Goal: Task Accomplishment & Management: Manage account settings

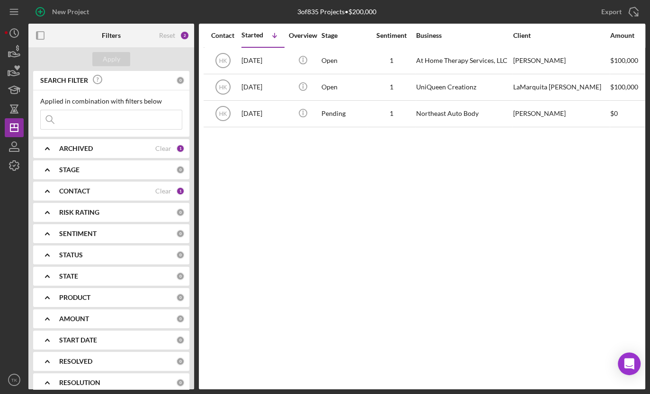
click at [59, 188] on b "CONTACT" at bounding box center [74, 191] width 31 height 8
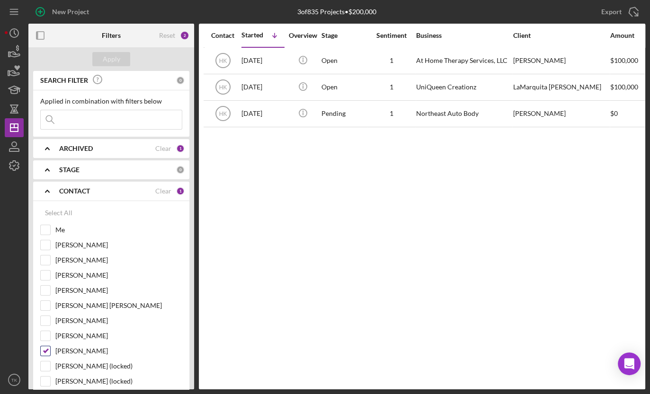
click at [44, 349] on input "[PERSON_NAME]" at bounding box center [45, 350] width 9 height 9
checkbox input "false"
click at [45, 289] on input "[PERSON_NAME]" at bounding box center [45, 290] width 9 height 9
checkbox input "true"
click at [108, 58] on div "Apply" at bounding box center [112, 59] width 18 height 14
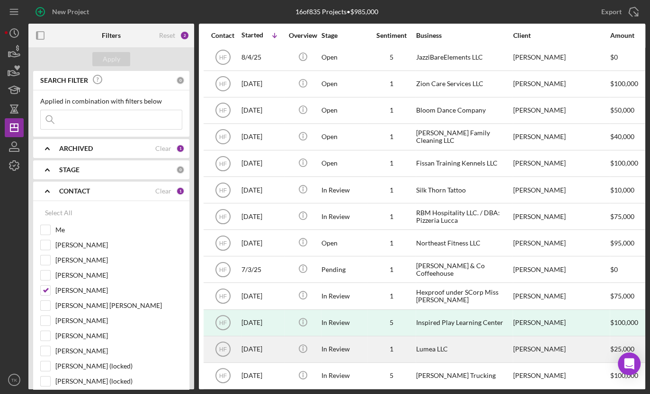
scroll to position [9, 0]
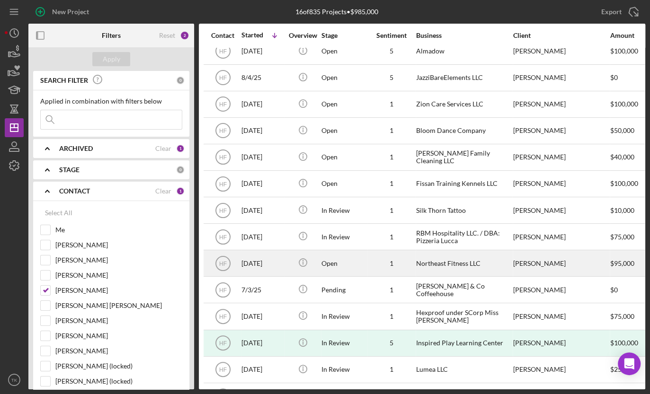
click at [437, 265] on div "Northeast Fitness LLC" at bounding box center [463, 263] width 95 height 25
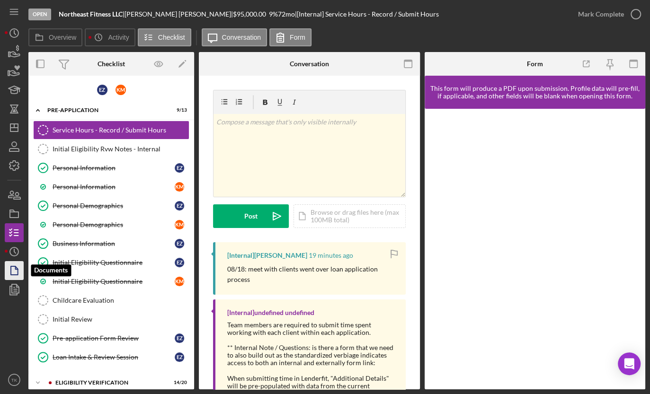
click at [15, 265] on icon "button" at bounding box center [14, 271] width 24 height 24
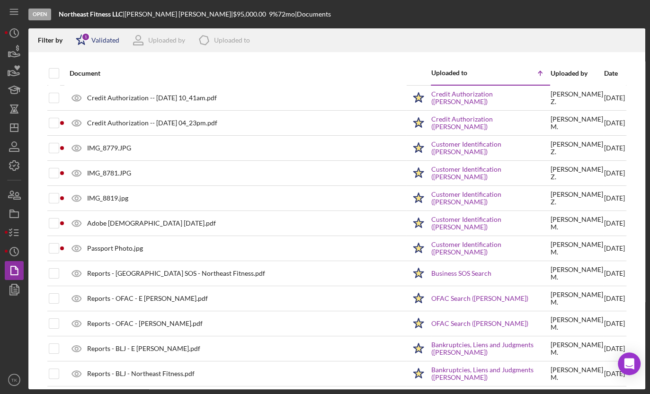
click at [108, 36] on div "Validated" at bounding box center [105, 40] width 28 height 8
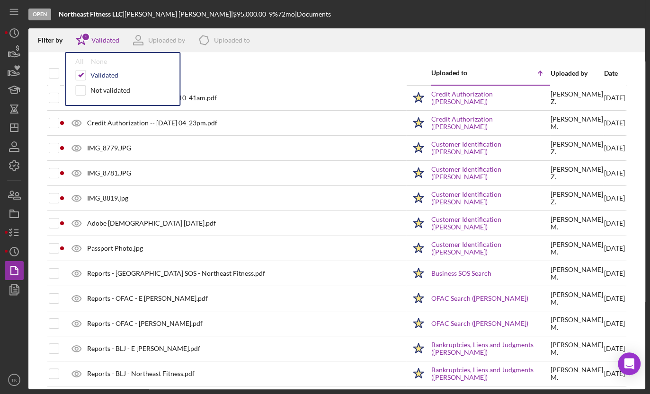
click at [83, 72] on input "checkbox" at bounding box center [80, 75] width 9 height 9
checkbox input "false"
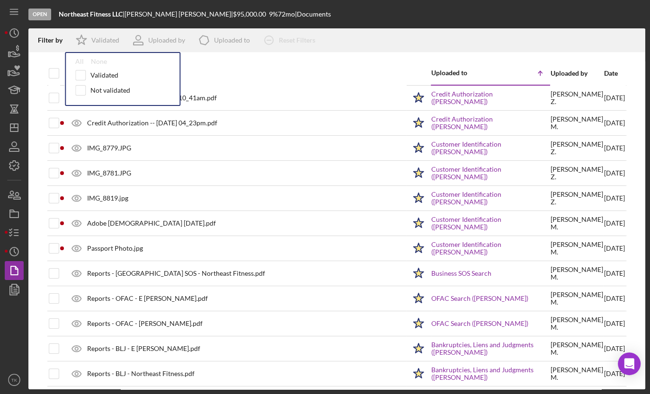
click at [256, 61] on div at bounding box center [336, 56] width 617 height 9
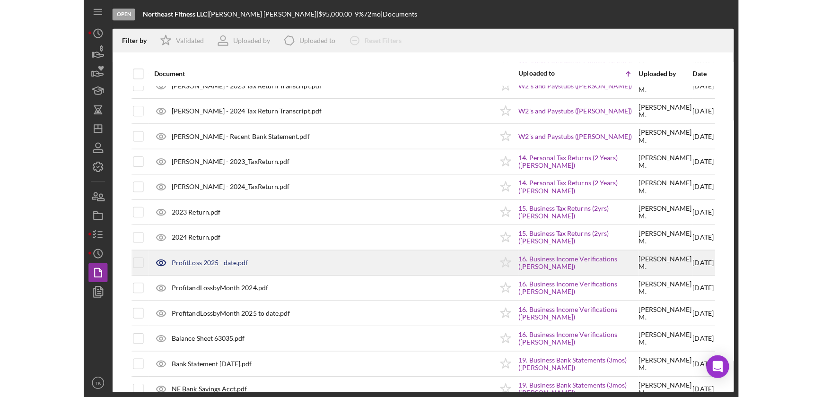
scroll to position [732, 0]
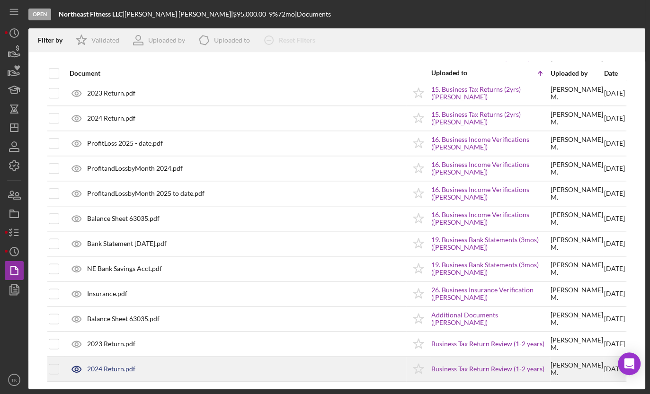
click at [127, 365] on div "2024 Return.pdf" at bounding box center [111, 369] width 48 height 8
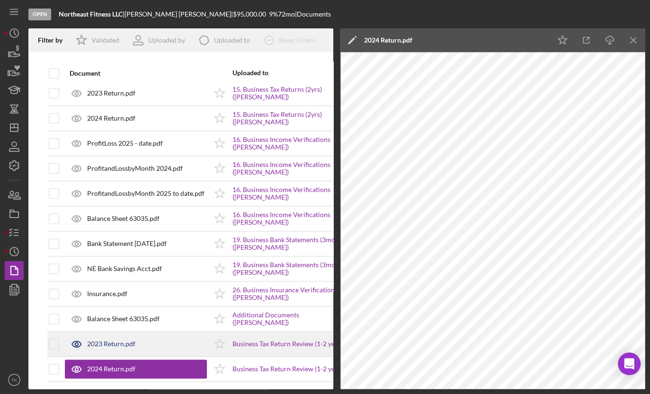
click at [149, 339] on div "2023 Return.pdf" at bounding box center [136, 344] width 142 height 24
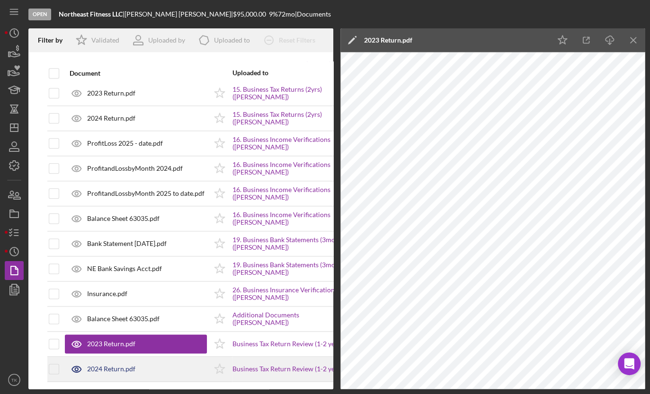
click at [127, 365] on div "2024 Return.pdf" at bounding box center [111, 369] width 48 height 8
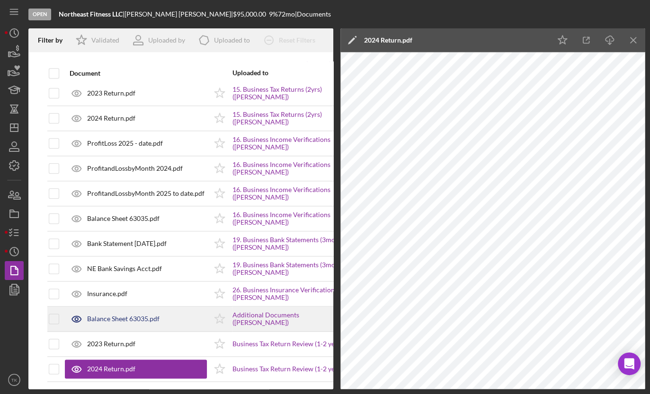
click at [101, 326] on div "Balance Sheet 63035.pdf" at bounding box center [136, 319] width 142 height 24
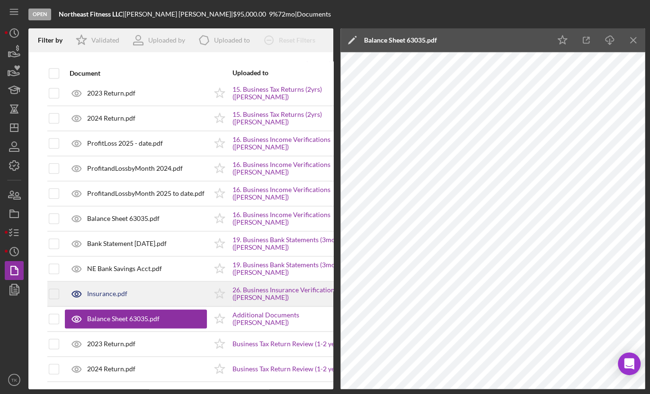
click at [106, 293] on div "Insurance.pdf" at bounding box center [107, 294] width 40 height 8
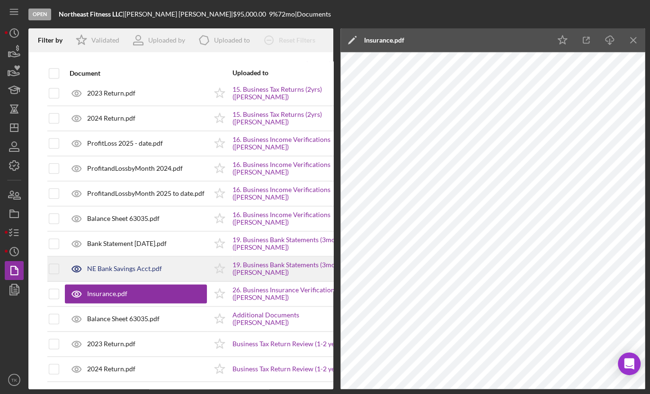
click at [136, 274] on div "NE Bank Savings Acct.pdf" at bounding box center [136, 269] width 142 height 24
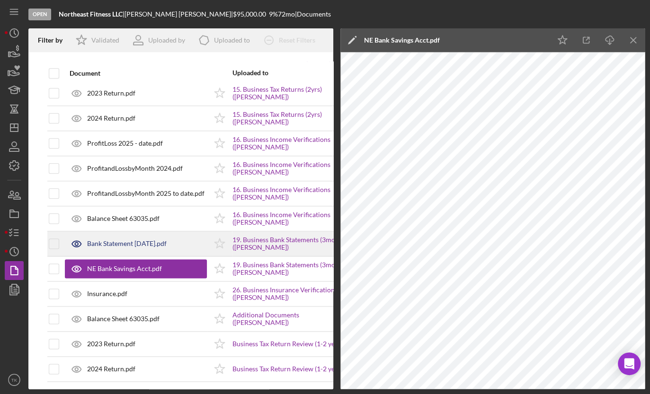
click at [150, 242] on div "Bank Statement [DATE].pdf" at bounding box center [126, 244] width 79 height 8
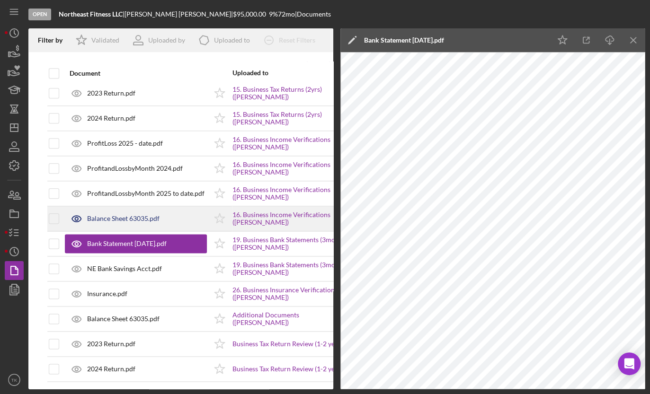
click at [154, 217] on div "Balance Sheet 63035.pdf" at bounding box center [123, 219] width 72 height 8
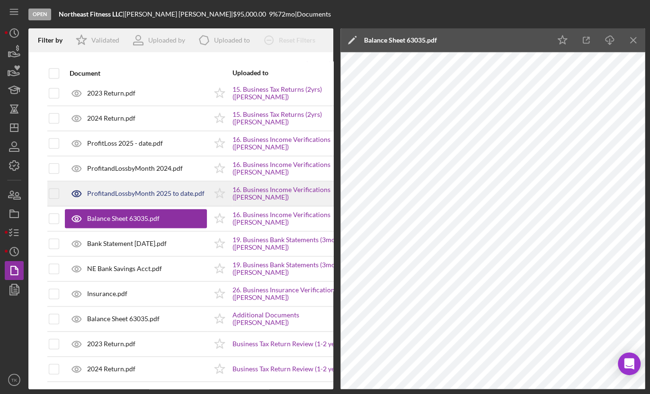
click at [150, 191] on div "ProfitandLossbyMonth 2025 to date.pdf" at bounding box center [145, 194] width 117 height 8
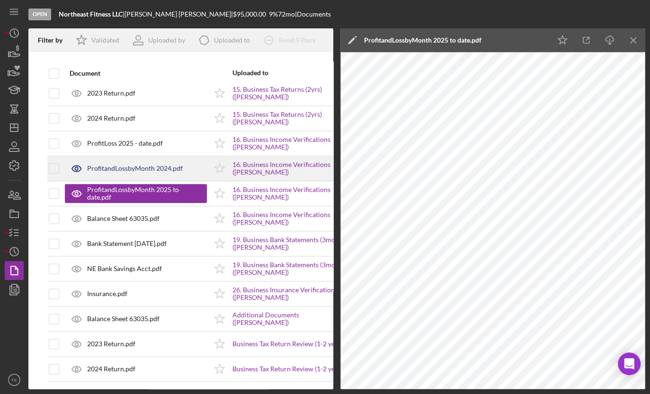
click at [149, 172] on div "ProfitandLossbyMonth 2024.pdf" at bounding box center [136, 169] width 142 height 24
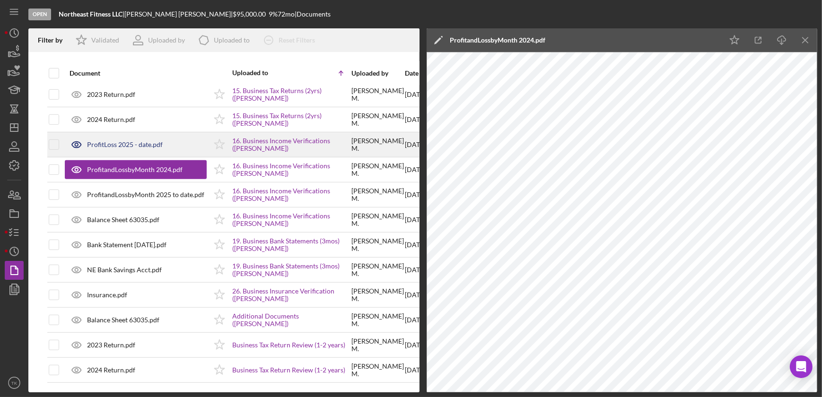
click at [100, 141] on div "ProfitLoss 2025 - date.pdf" at bounding box center [125, 145] width 76 height 8
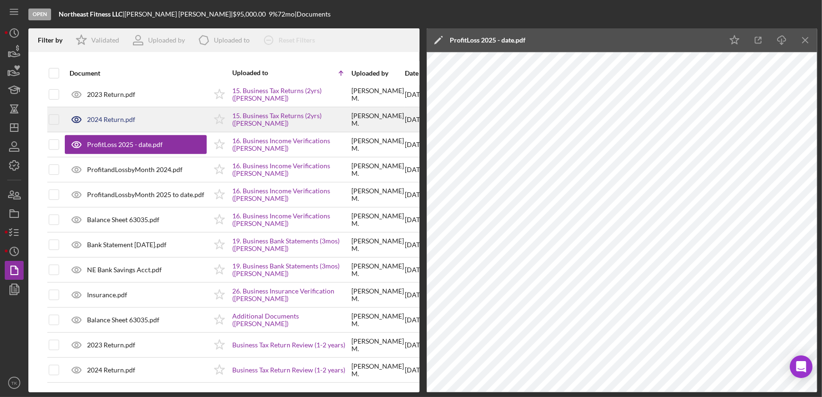
click at [114, 119] on div "2024 Return.pdf" at bounding box center [111, 120] width 48 height 8
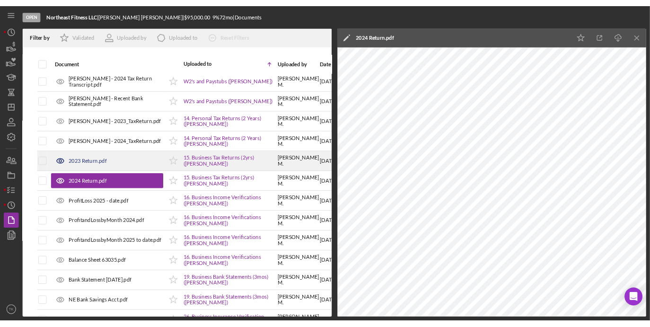
scroll to position [603, 0]
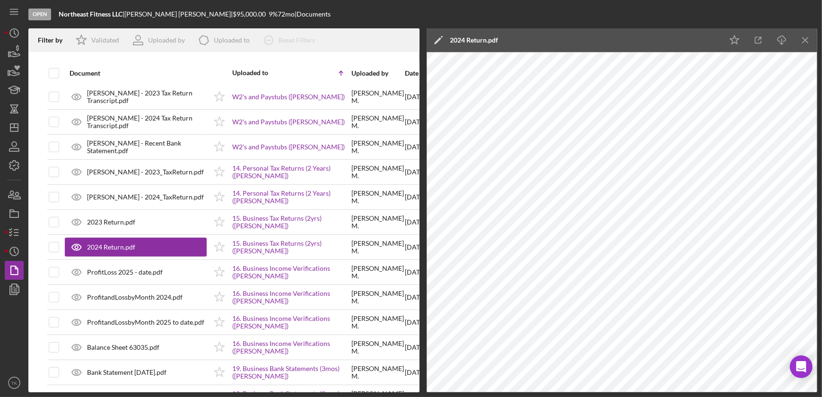
click at [438, 38] on icon "Icon/Edit" at bounding box center [439, 40] width 24 height 24
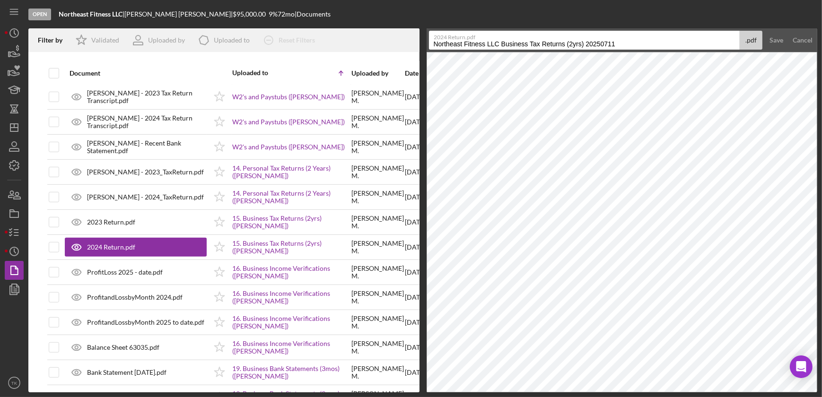
click at [473, 44] on input "Northeast Fitness LLC Business Tax Returns (2yrs) 20250711" at bounding box center [584, 40] width 311 height 19
click at [490, 42] on input "Northeast Fitness LLC Business Tax Returns (2yrs) 20250711" at bounding box center [584, 40] width 311 height 19
click at [499, 45] on input "Northeast Fitness LLC Business Tax Returns (2yrs) 20250711" at bounding box center [584, 40] width 311 height 19
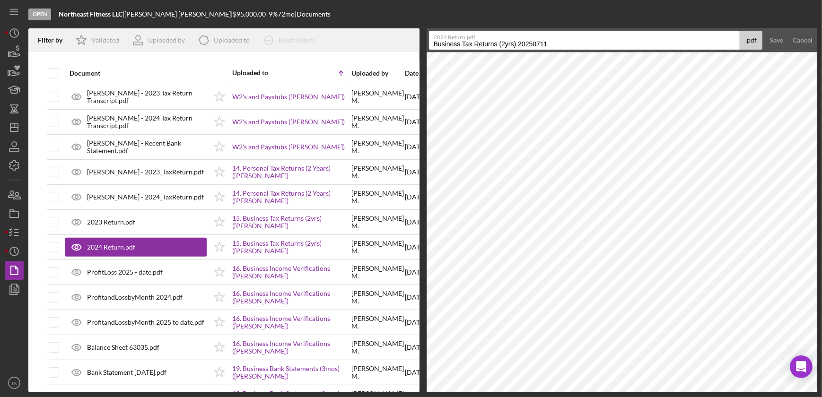
click at [563, 42] on input "Business Tax Returns (2yrs) 20250711" at bounding box center [584, 40] width 311 height 19
type input "Business Tax Returns 2024 - Duplicate"
click at [649, 39] on div "Save" at bounding box center [777, 40] width 14 height 19
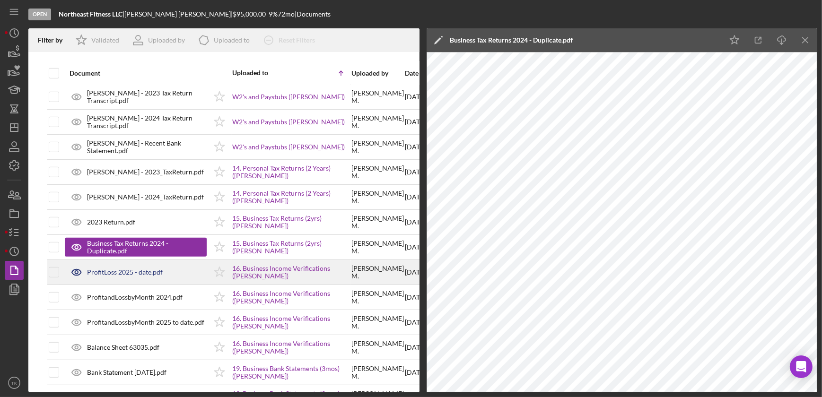
click at [102, 269] on div "ProfitLoss 2025 - date.pdf" at bounding box center [125, 273] width 76 height 8
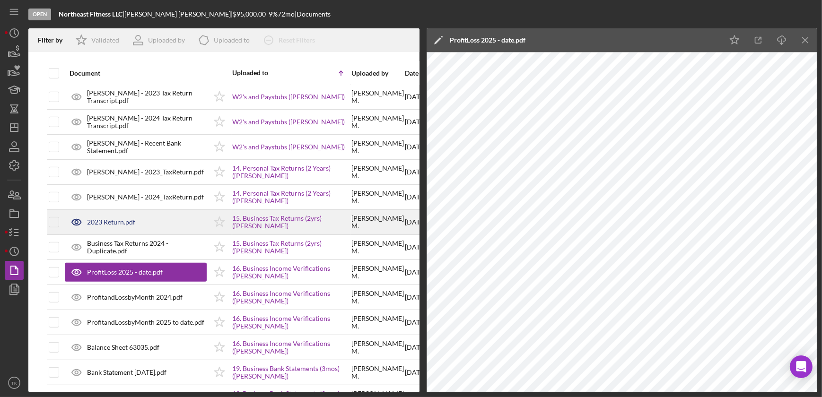
click at [127, 212] on div "2023 Return.pdf" at bounding box center [136, 223] width 142 height 24
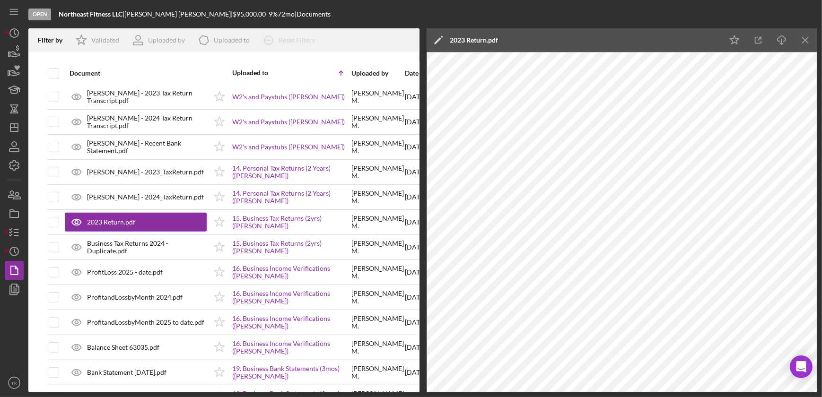
click at [440, 37] on icon "Icon/Edit" at bounding box center [439, 40] width 24 height 24
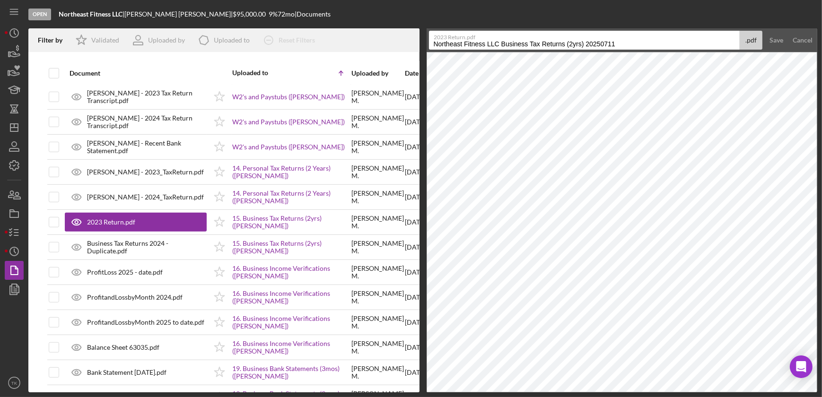
click at [511, 44] on input "Northeast Fitness LLC Business Tax Returns (2yrs) 20250711" at bounding box center [584, 40] width 311 height 19
click at [565, 35] on label "2023 Return.pdf" at bounding box center [587, 35] width 306 height 9
click at [565, 35] on input "Business Tax Returns (2yrs) 20250711" at bounding box center [584, 40] width 311 height 19
click at [560, 41] on input "Business Tax Returns (2yrs) 20250711" at bounding box center [584, 40] width 311 height 19
type input "Business Tax Returns 2023 - Duplicate"
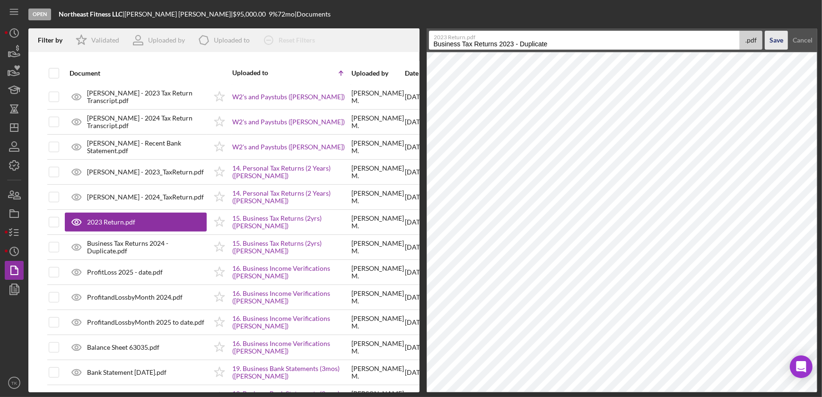
click at [649, 43] on div "Save" at bounding box center [777, 40] width 14 height 19
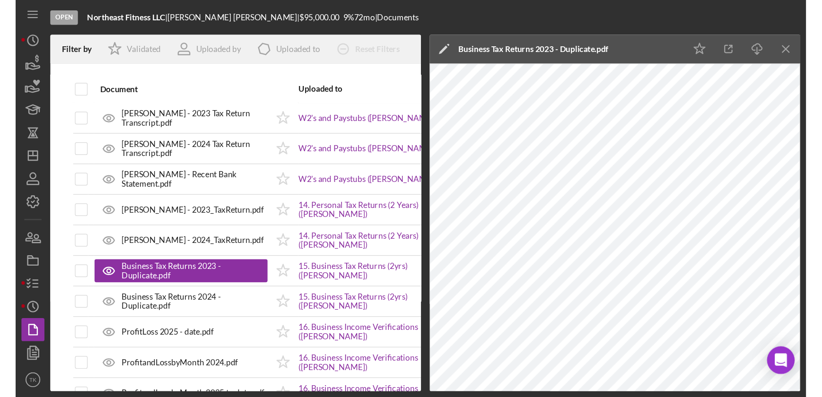
scroll to position [603, 0]
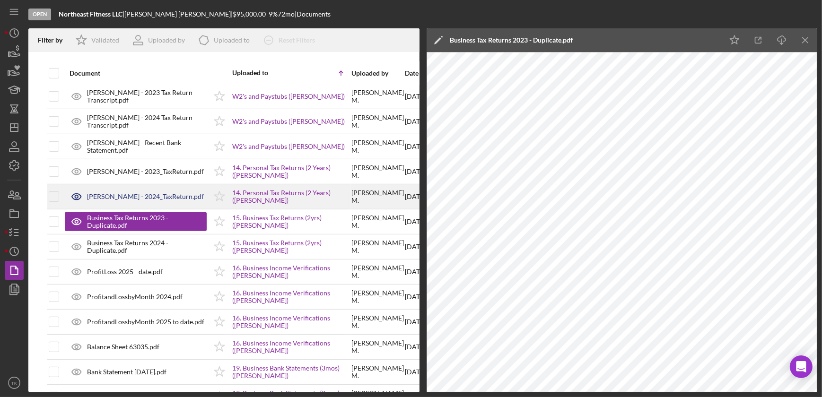
click at [119, 194] on div "[PERSON_NAME] - 2024_TaxReturn.pdf" at bounding box center [145, 197] width 117 height 8
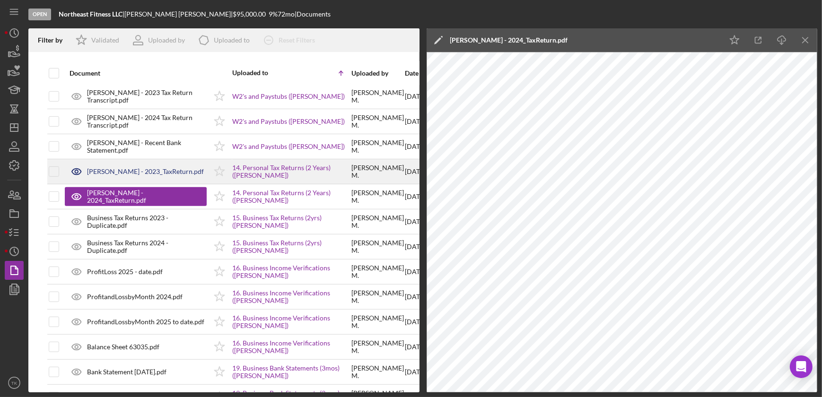
click at [128, 175] on div "[PERSON_NAME] - 2023_TaxReturn.pdf" at bounding box center [136, 172] width 142 height 24
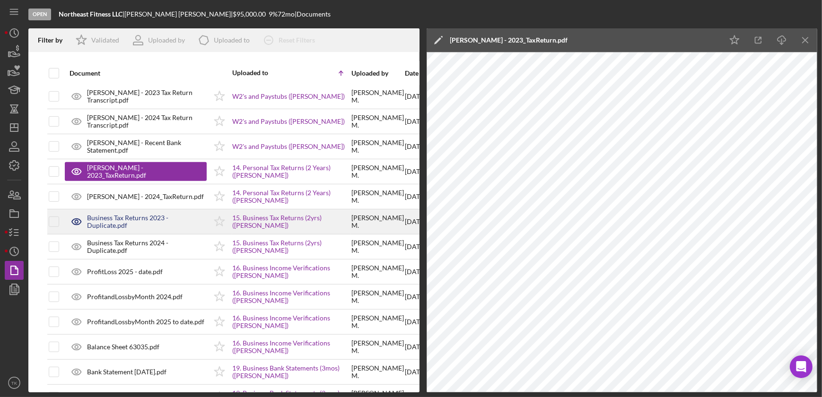
drag, startPoint x: 152, startPoint y: 223, endPoint x: 157, endPoint y: 218, distance: 7.0
click at [152, 223] on div "Business Tax Returns 2023 - Duplicate.pdf" at bounding box center [147, 221] width 120 height 15
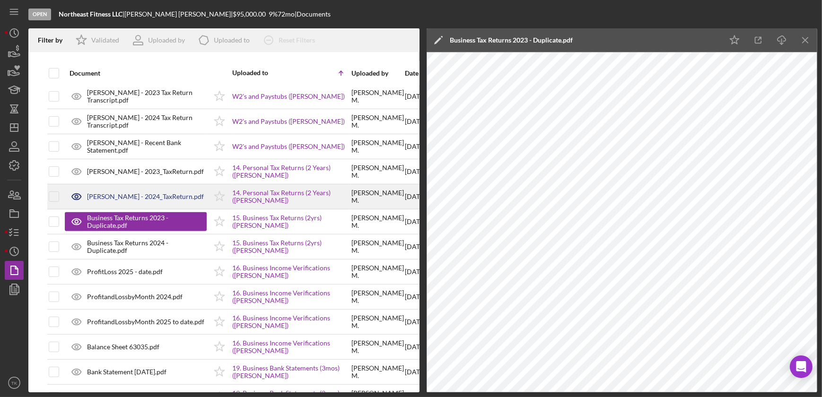
click at [148, 193] on div "[PERSON_NAME] - 2024_TaxReturn.pdf" at bounding box center [145, 197] width 117 height 8
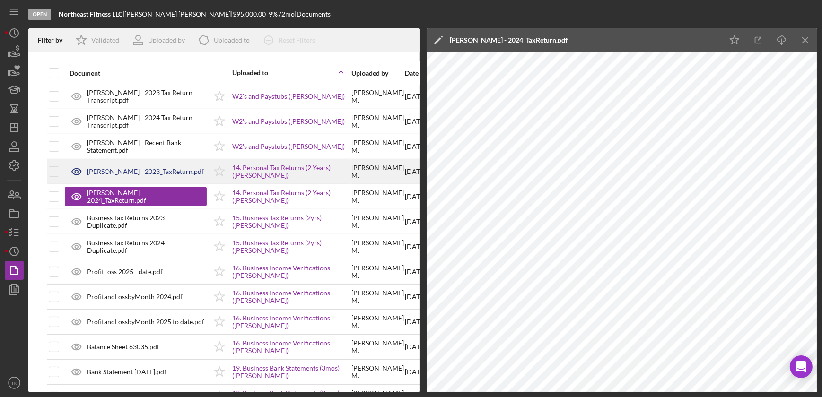
click at [152, 168] on div "[PERSON_NAME] - 2023_TaxReturn.pdf" at bounding box center [145, 172] width 117 height 8
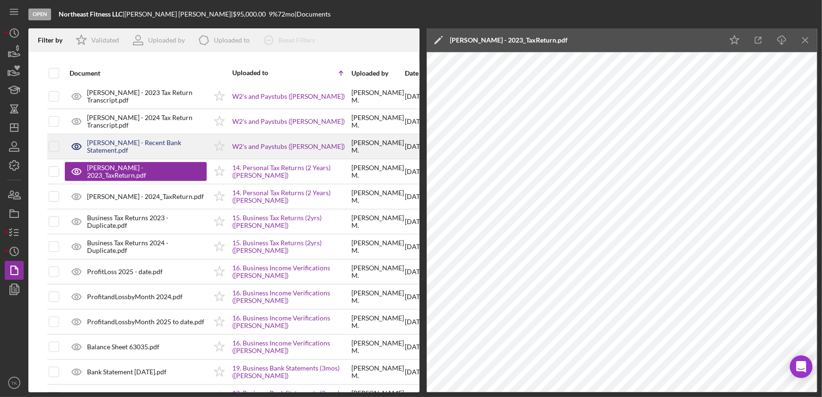
click at [145, 145] on div "[PERSON_NAME] - Recent Bank Statement.pdf" at bounding box center [147, 146] width 120 height 15
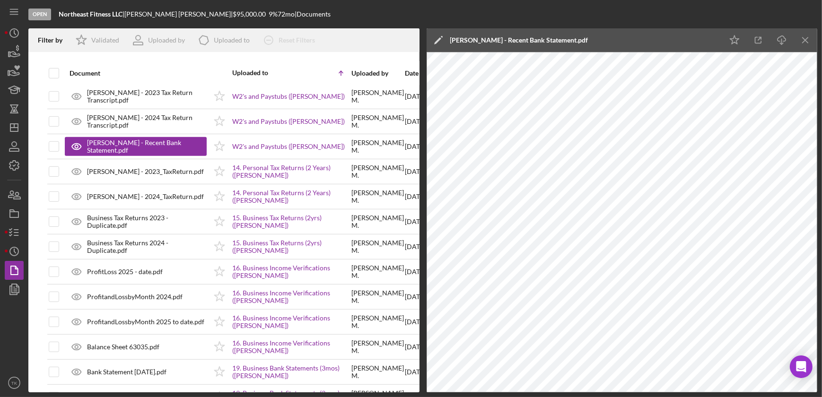
click at [438, 37] on icon "Icon/Edit" at bounding box center [439, 40] width 24 height 24
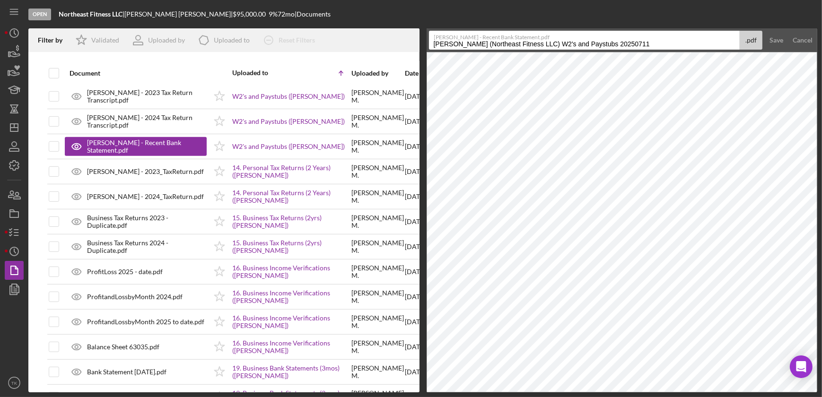
drag, startPoint x: 434, startPoint y: 44, endPoint x: 640, endPoint y: 44, distance: 205.8
click at [640, 44] on input "[PERSON_NAME] (Northeast Fitness LLC) W2's and Paystubs 20250711" at bounding box center [584, 40] width 311 height 19
click at [649, 31] on button "Save" at bounding box center [776, 40] width 23 height 19
type input "[PERSON_NAME]"
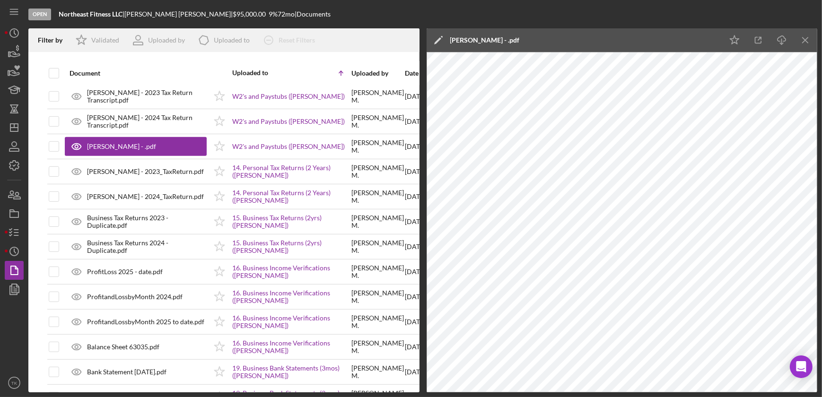
click at [439, 37] on icon "Icon/Edit" at bounding box center [439, 40] width 24 height 24
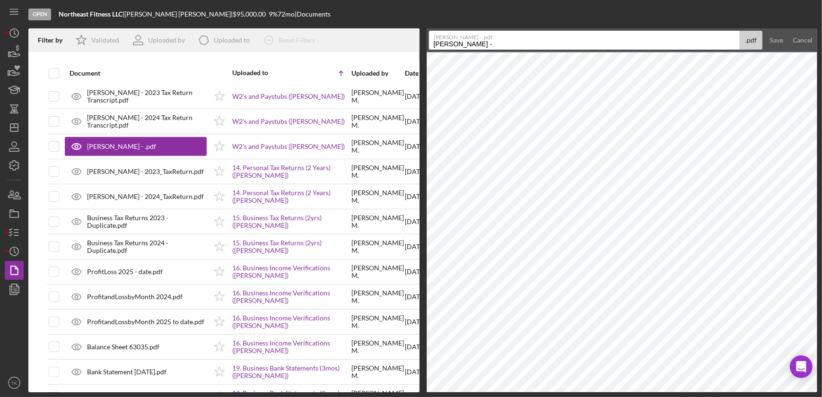
click at [463, 44] on input "[PERSON_NAME] -" at bounding box center [584, 40] width 311 height 19
click at [649, 31] on button "Save" at bounding box center [776, 40] width 23 height 19
type input "[PERSON_NAME] - [PERSON_NAME] Fargo - Personal B"
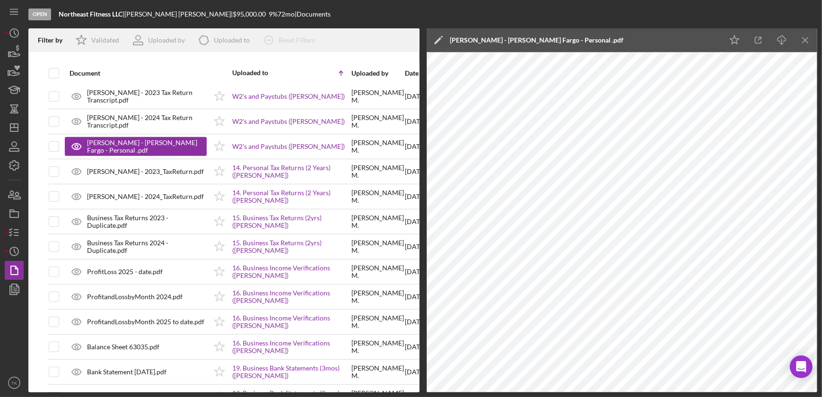
click at [439, 37] on icon "Icon/Edit" at bounding box center [439, 40] width 24 height 24
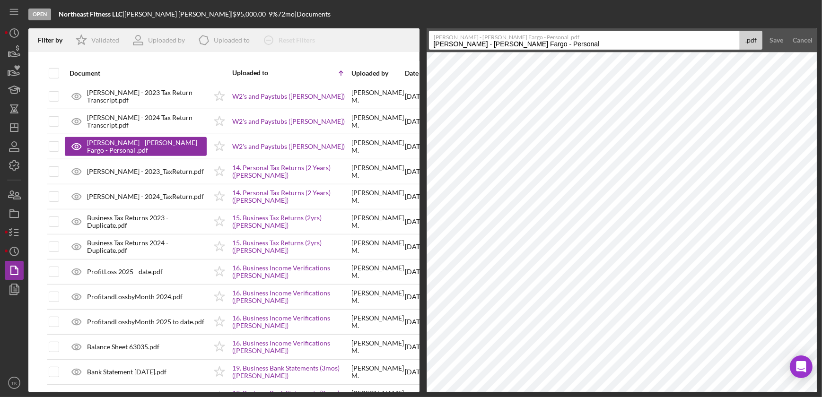
click at [525, 44] on input "[PERSON_NAME] - [PERSON_NAME] Fargo - Personal" at bounding box center [584, 40] width 311 height 19
type input "[PERSON_NAME] - [PERSON_NAME] Fargo - Personal Bk Stmt [DATE]"
click at [649, 36] on div "Save" at bounding box center [777, 40] width 14 height 19
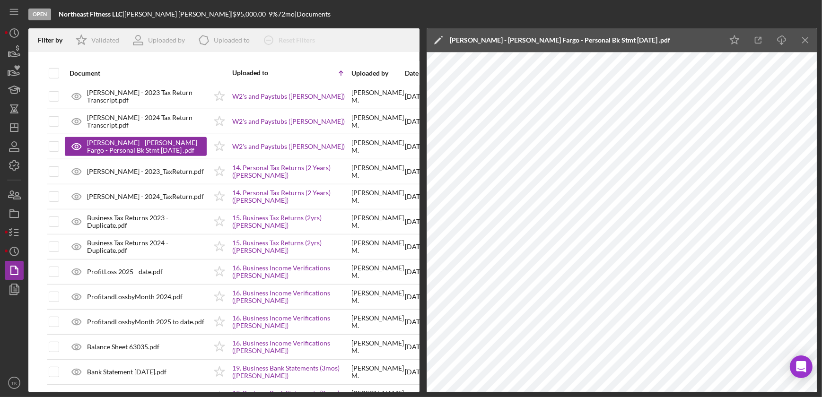
click at [433, 38] on icon "Icon/Edit" at bounding box center [439, 40] width 24 height 24
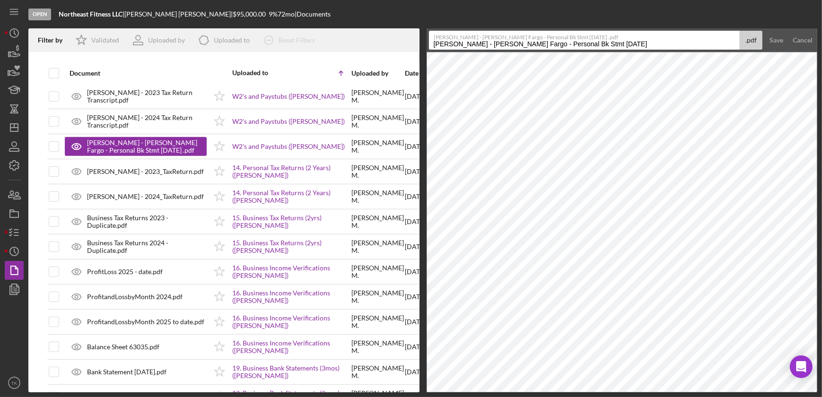
drag, startPoint x: 582, startPoint y: 43, endPoint x: 419, endPoint y: 46, distance: 162.8
click at [419, 46] on div "Filter by Icon/Star Validated Uploaded by Icon/Product Uploaded to Icon/Clear A…" at bounding box center [422, 210] width 789 height 364
click at [649, 39] on div "Save" at bounding box center [777, 40] width 14 height 19
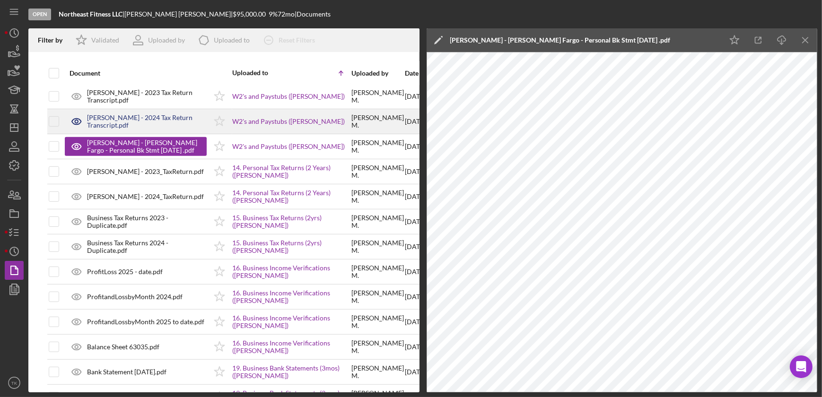
click at [154, 119] on div "[PERSON_NAME] - 2024 Tax Return Transcript.pdf" at bounding box center [147, 121] width 120 height 15
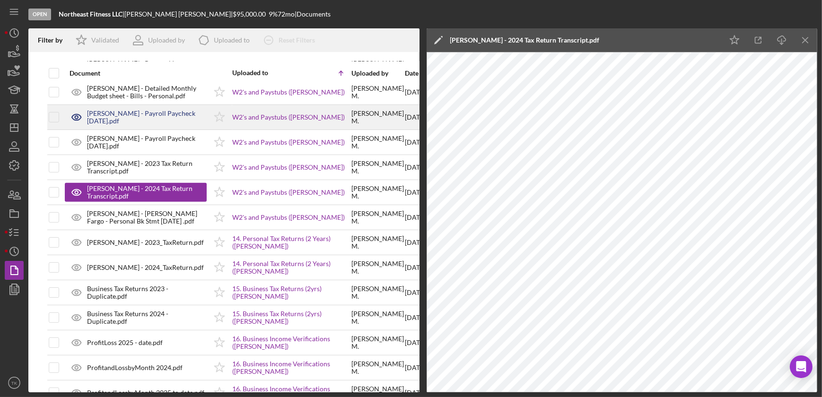
scroll to position [517, 0]
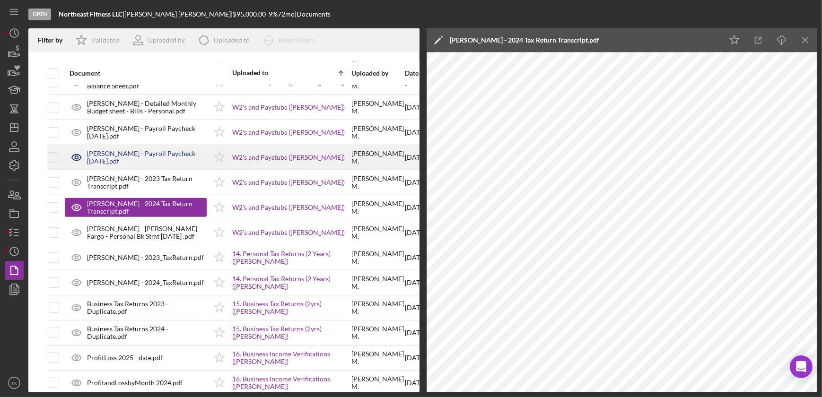
click at [145, 157] on div "[PERSON_NAME] - Payroll Paycheck [DATE].pdf" at bounding box center [147, 157] width 120 height 15
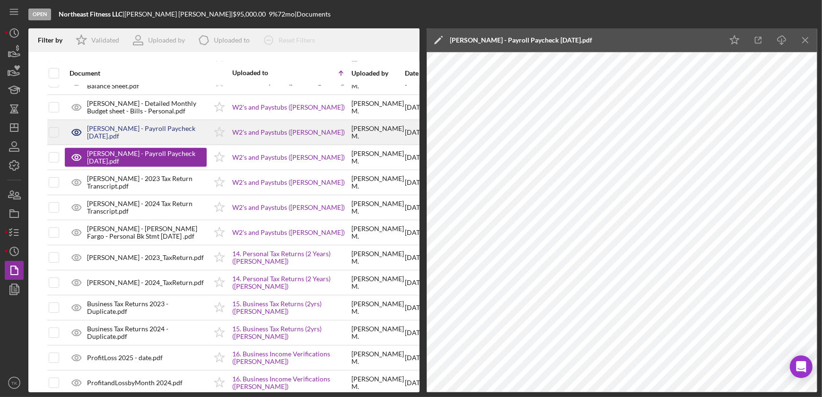
click at [152, 133] on div "[PERSON_NAME] - Payroll Paycheck [DATE].pdf" at bounding box center [147, 132] width 120 height 15
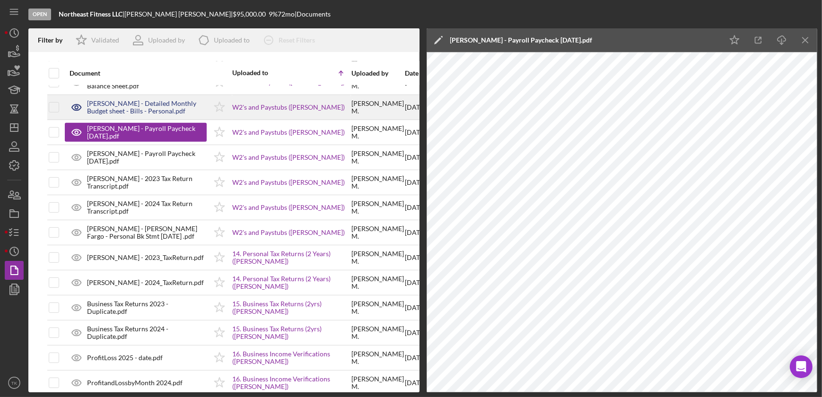
click at [137, 107] on div "[PERSON_NAME] - Detailed Monthly Budget sheet - Bills - Personal.pdf" at bounding box center [147, 107] width 120 height 15
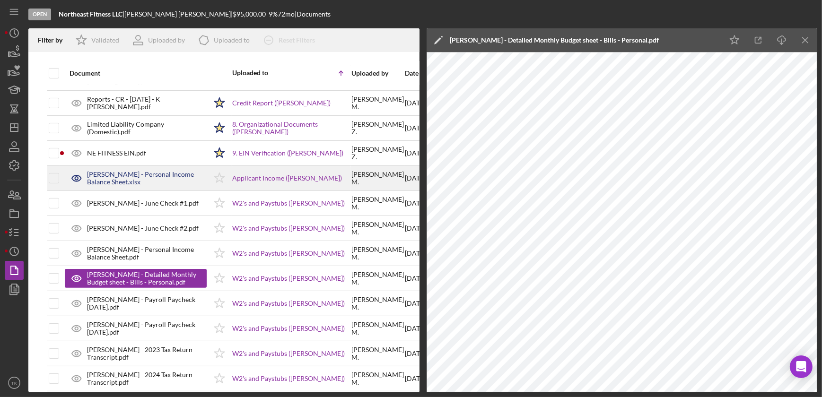
scroll to position [345, 0]
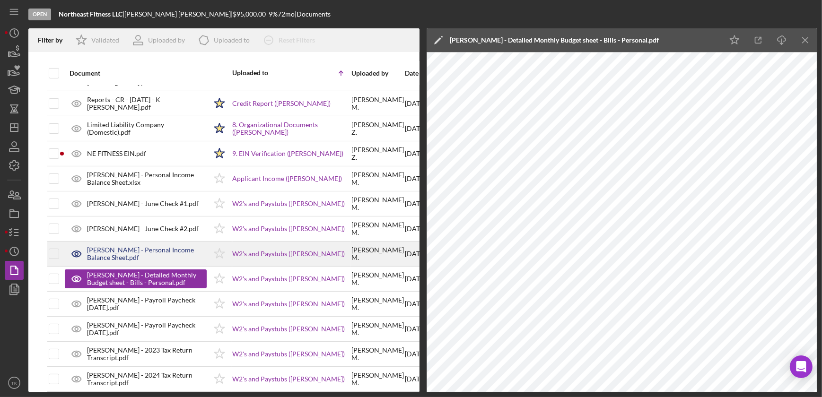
click at [138, 252] on div "[PERSON_NAME] - Personal Income Balance Sheet.pdf" at bounding box center [147, 254] width 120 height 15
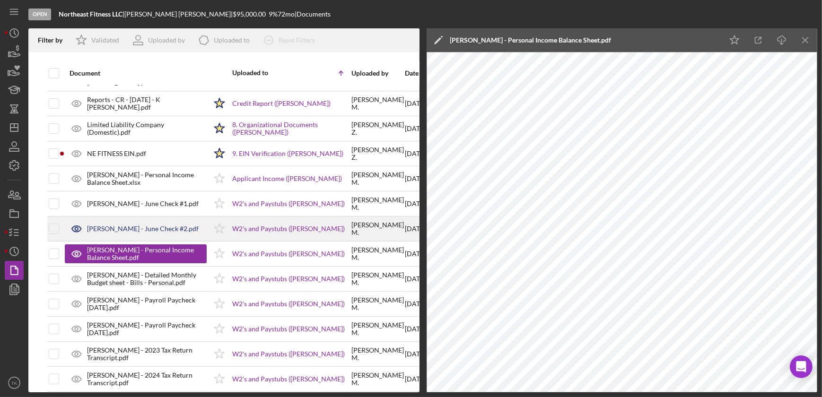
click at [138, 230] on div "[PERSON_NAME] - June Check #2.pdf" at bounding box center [143, 229] width 112 height 8
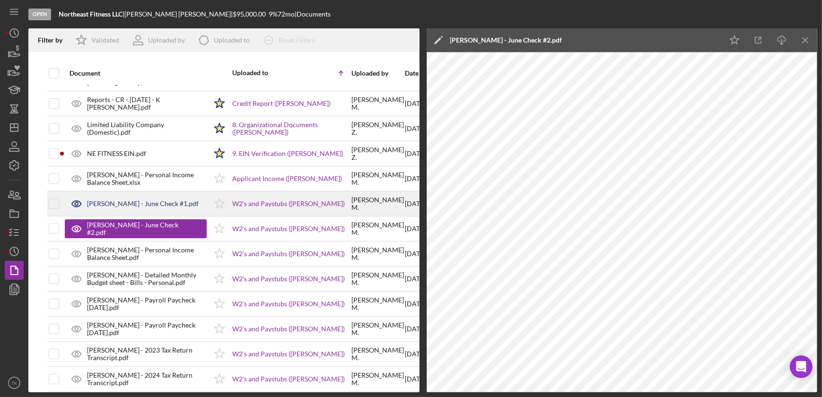
click at [142, 208] on div "[PERSON_NAME] - June Check #1.pdf" at bounding box center [136, 204] width 142 height 24
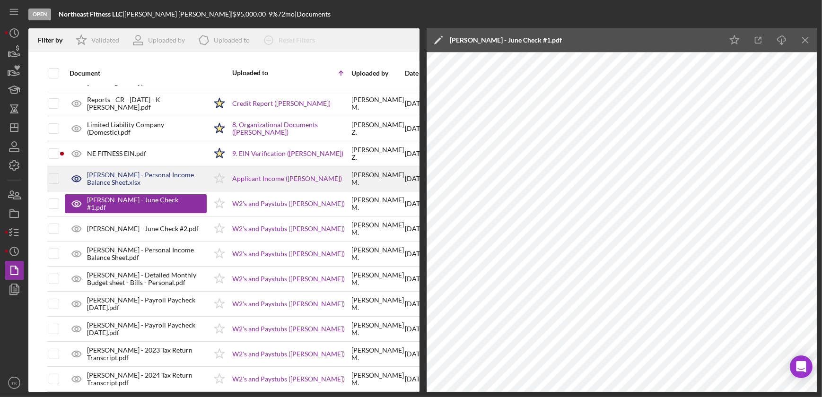
click at [140, 174] on div "[PERSON_NAME] - Personal Income Balance Sheet.xlsx" at bounding box center [147, 178] width 120 height 15
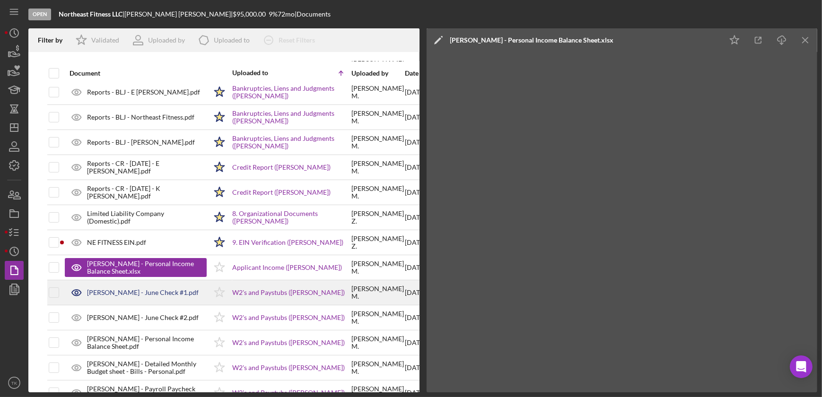
scroll to position [216, 0]
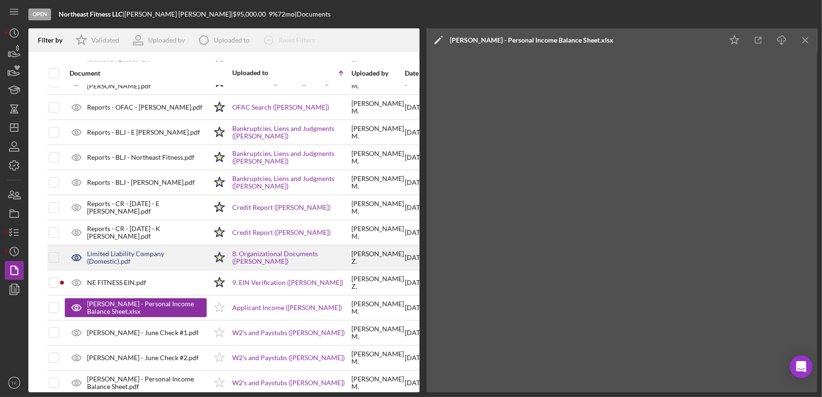
click at [135, 253] on div "Limited Liability Company (Domestic).pdf" at bounding box center [147, 257] width 120 height 15
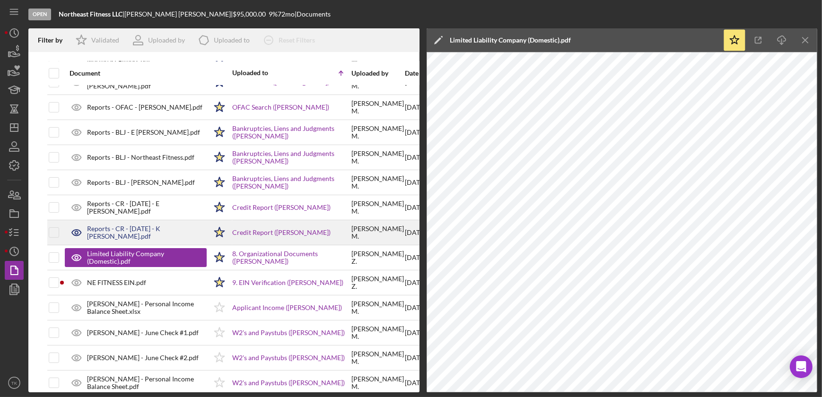
click at [147, 230] on div "Reports - CR - [DATE] - K [PERSON_NAME].pdf" at bounding box center [147, 232] width 120 height 15
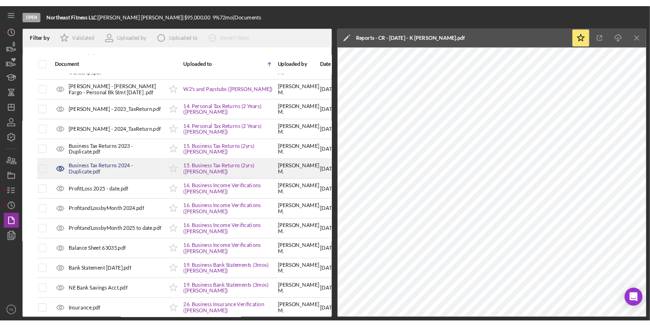
scroll to position [735, 0]
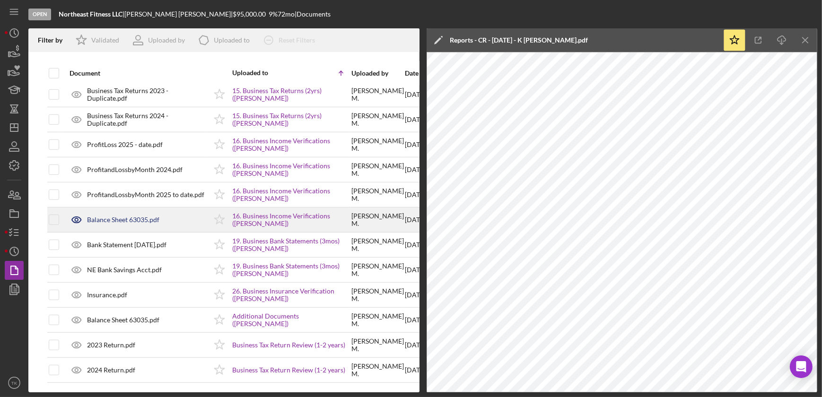
click at [174, 216] on div "Balance Sheet 63035.pdf" at bounding box center [136, 220] width 142 height 24
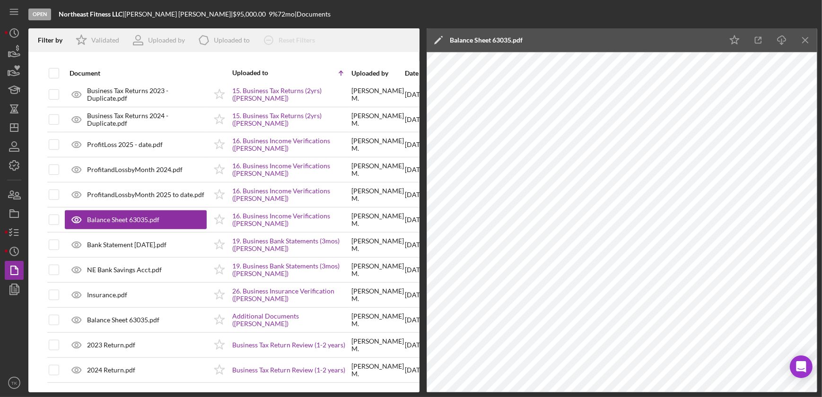
click at [440, 43] on icon "Icon/Edit" at bounding box center [439, 40] width 24 height 24
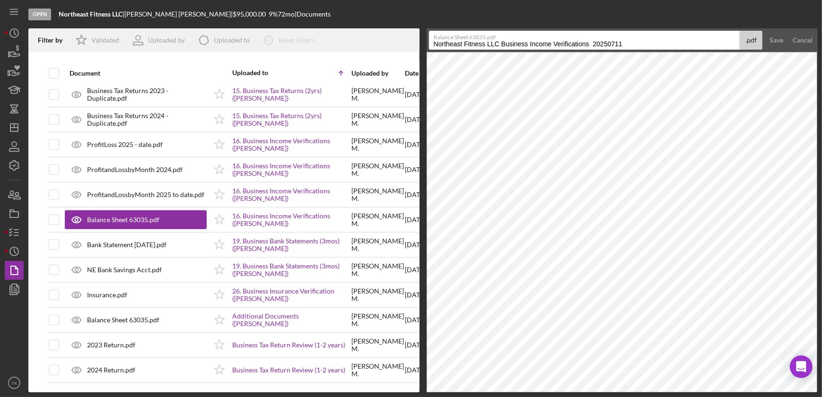
click at [499, 43] on input "Northeast Fitness LLC Business Income Verifications 20250711" at bounding box center [584, 40] width 311 height 19
type input "Balance Sheet as of [DATE]"
click at [649, 36] on div "Save" at bounding box center [777, 40] width 14 height 19
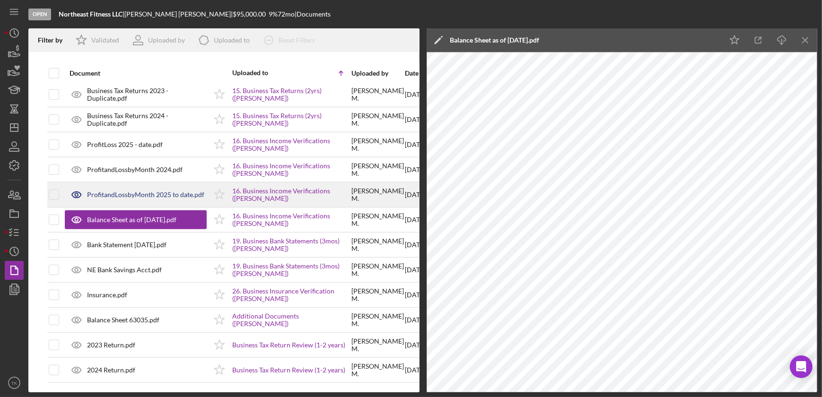
click at [120, 191] on div "ProfitandLossbyMonth 2025 to date.pdf" at bounding box center [145, 195] width 117 height 8
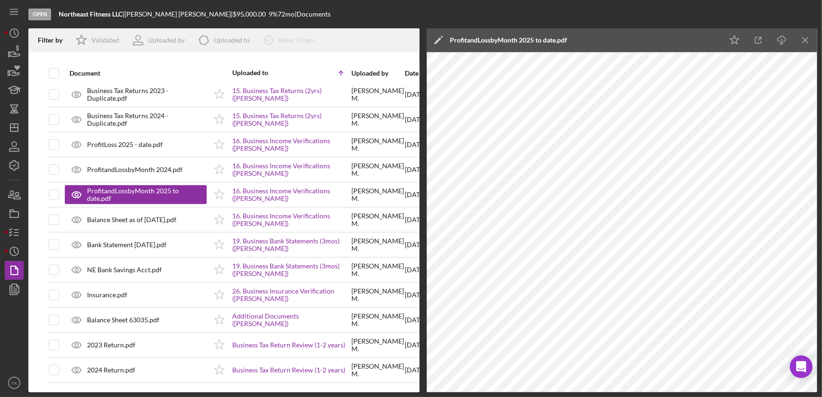
click at [439, 40] on polygon at bounding box center [437, 40] width 7 height 7
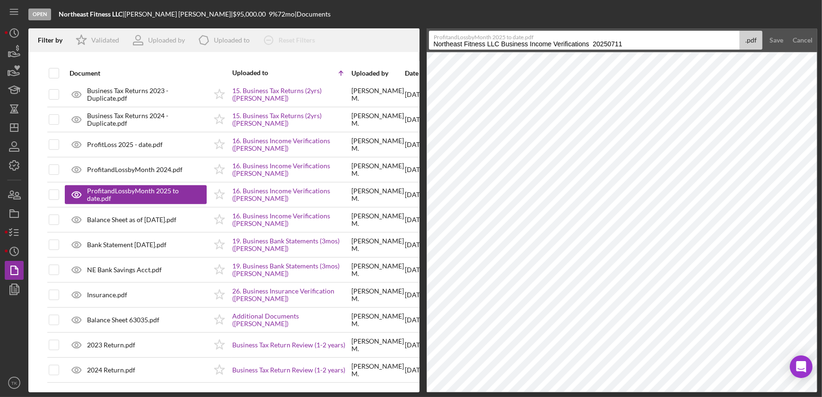
click at [522, 43] on input "Northeast Fitness LLC Business Income Verifications 20250711" at bounding box center [584, 40] width 311 height 19
type input "P&L [DATE] - 7"
click at [649, 31] on button "Save" at bounding box center [776, 40] width 23 height 19
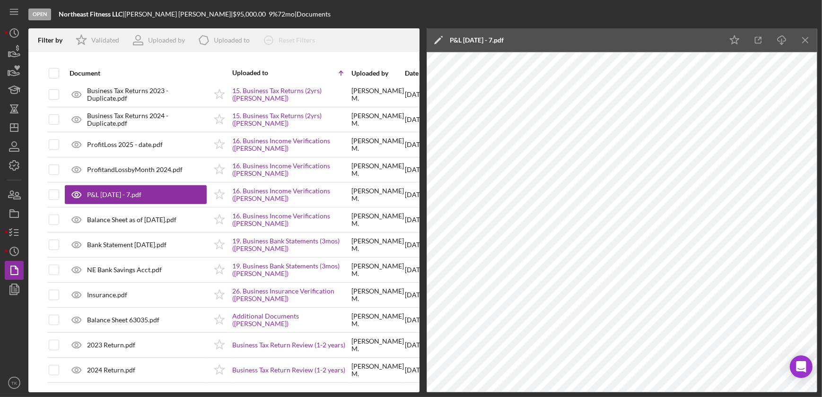
drag, startPoint x: 431, startPoint y: 39, endPoint x: 438, endPoint y: 38, distance: 6.8
click at [438, 38] on icon "Icon/Edit" at bounding box center [439, 40] width 24 height 24
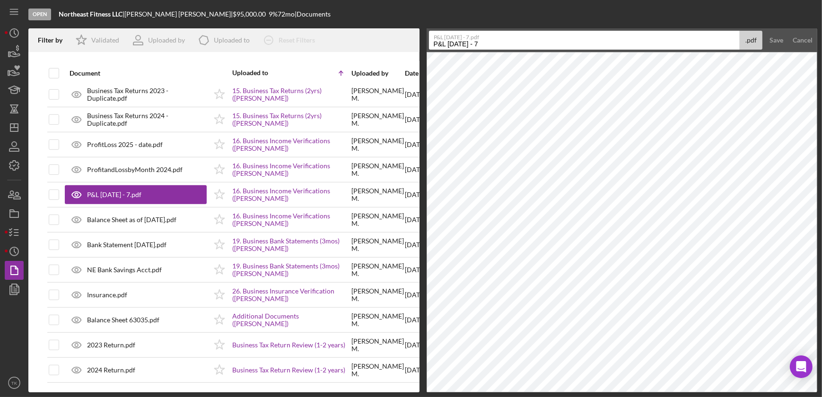
click at [477, 44] on input "P&L [DATE] - 7" at bounding box center [584, 40] width 311 height 19
type input "P&L [DATE] - [DATE]"
click at [649, 41] on div "Save" at bounding box center [777, 40] width 14 height 19
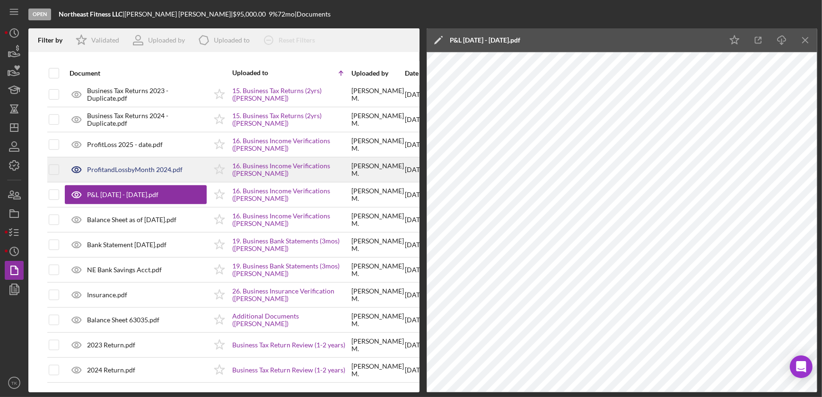
click at [142, 166] on div "ProfitandLossbyMonth 2024.pdf" at bounding box center [135, 170] width 96 height 8
